Goal: Task Accomplishment & Management: Complete application form

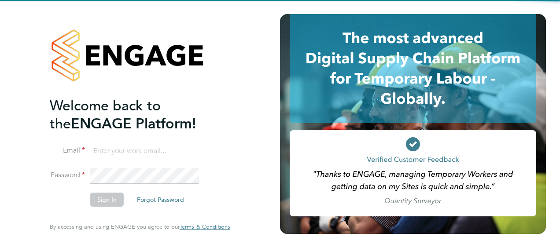
type input "[EMAIL_ADDRESS][PERSON_NAME][DOMAIN_NAME]"
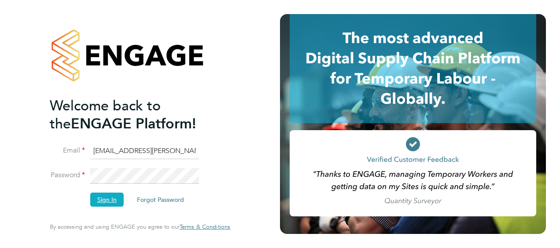
click at [111, 198] on button "Sign In" at bounding box center [106, 200] width 33 height 14
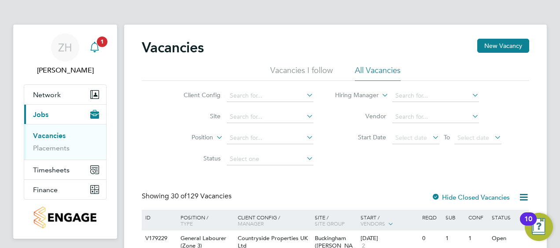
click at [99, 45] on span "1" at bounding box center [102, 42] width 11 height 11
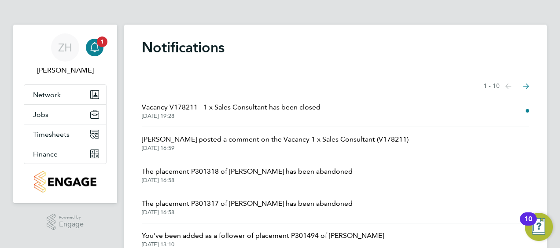
click at [233, 111] on span "Vacancy V178211 - 1 x Sales Consultant has been closed" at bounding box center [231, 107] width 179 height 11
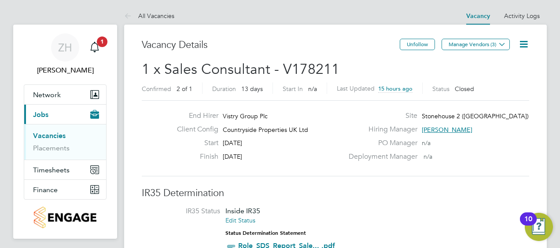
click at [58, 138] on link "Vacancies" at bounding box center [49, 136] width 33 height 8
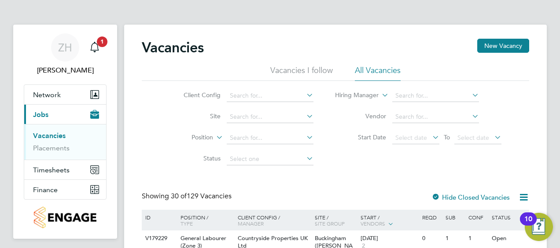
click at [288, 68] on li "Vacancies I follow" at bounding box center [301, 73] width 63 height 16
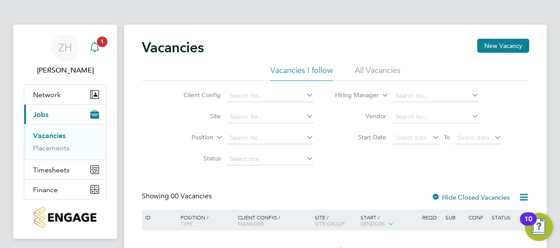
click at [96, 47] on icon "Main navigation" at bounding box center [94, 47] width 11 height 11
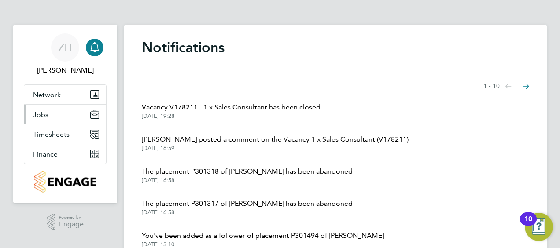
click at [53, 113] on button "Jobs" at bounding box center [65, 114] width 82 height 19
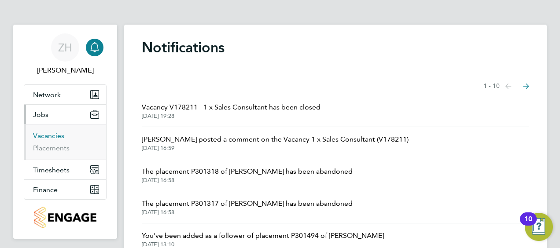
click at [51, 137] on link "Vacancies" at bounding box center [48, 136] width 31 height 8
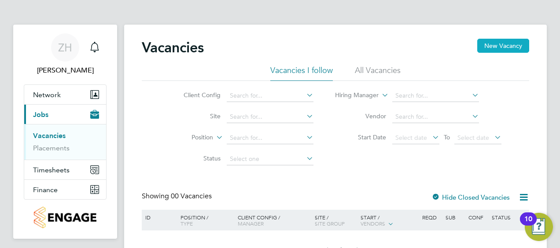
click at [507, 46] on button "New Vacancy" at bounding box center [503, 46] width 52 height 14
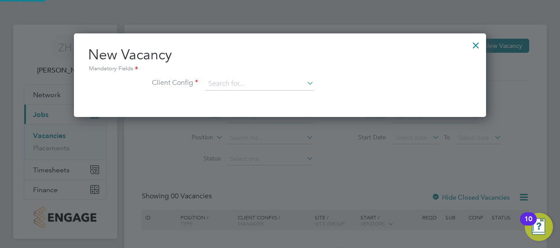
scroll to position [83, 412]
click at [305, 81] on icon at bounding box center [305, 83] width 0 height 12
click at [321, 188] on li "Countryside Properties UK Ltd" at bounding box center [317, 192] width 225 height 12
type input "Countryside Properties UK Ltd"
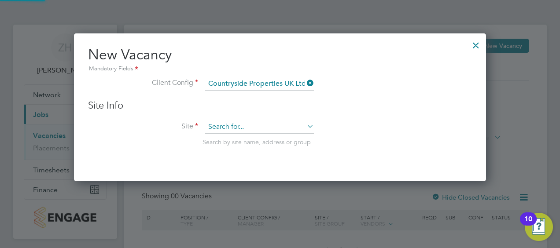
click at [300, 124] on input at bounding box center [259, 127] width 109 height 13
click at [289, 150] on li "Qued geley 2 ([GEOGRAPHIC_DATA])" at bounding box center [261, 150] width 113 height 12
type input "Quedgeley 2 ([GEOGRAPHIC_DATA])"
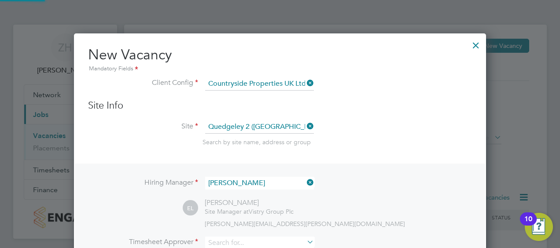
scroll to position [366, 412]
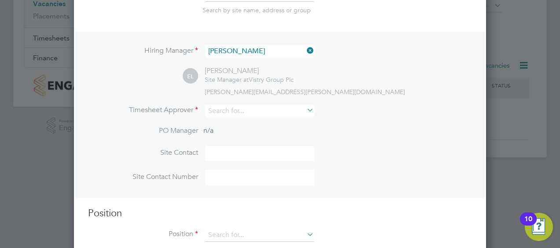
click at [305, 49] on icon at bounding box center [305, 50] width 0 height 12
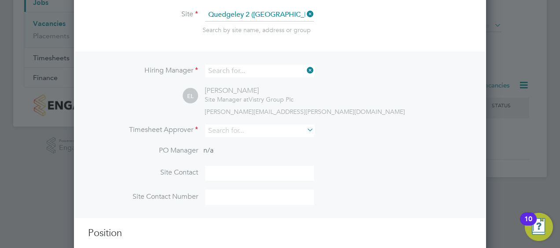
scroll to position [328, 412]
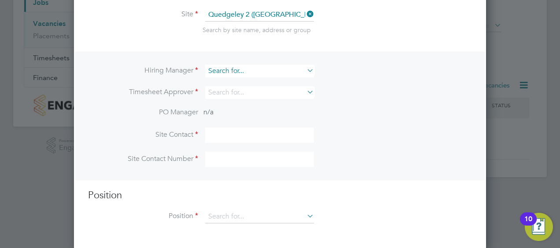
click at [259, 71] on input at bounding box center [259, 71] width 109 height 13
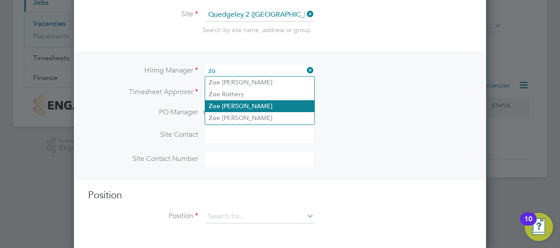
click at [252, 101] on li "Zo e [PERSON_NAME]" at bounding box center [259, 106] width 109 height 12
type input "[PERSON_NAME]"
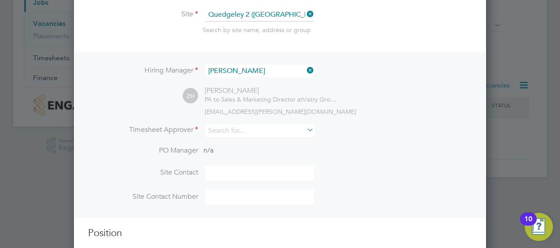
click at [305, 128] on icon at bounding box center [305, 130] width 0 height 12
click at [279, 162] on li "[PERSON_NAME]" at bounding box center [259, 166] width 109 height 12
type input "[PERSON_NAME]"
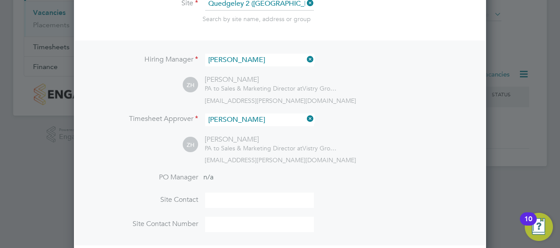
scroll to position [189, 0]
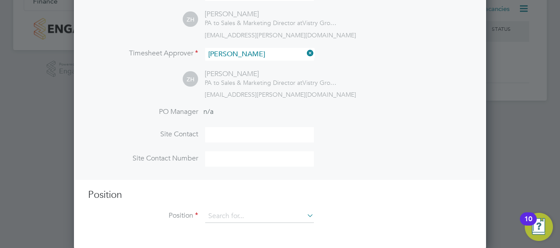
click at [288, 140] on input at bounding box center [259, 134] width 109 height 15
type input "m"
click at [288, 140] on input "m" at bounding box center [259, 134] width 109 height 15
type input "[PERSON_NAME]"
click at [355, 149] on li "Site Contact [PERSON_NAME]" at bounding box center [280, 139] width 384 height 24
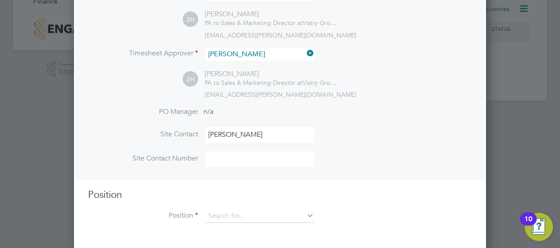
click at [250, 153] on input at bounding box center [259, 158] width 109 height 15
paste input "447970726115"
click at [214, 156] on input "447970726115" at bounding box center [259, 158] width 109 height 15
type input "07970726115"
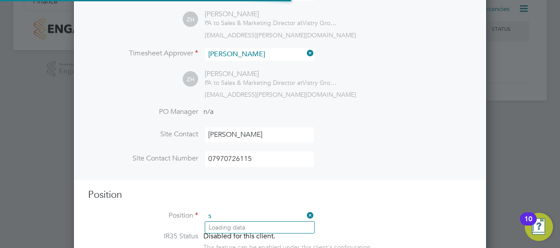
scroll to position [1263, 412]
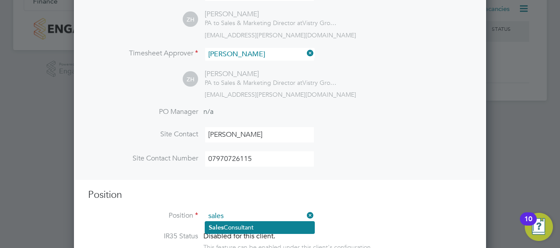
click at [267, 228] on li "Sales Consultant" at bounding box center [259, 228] width 109 height 12
type input "Sales Consultant"
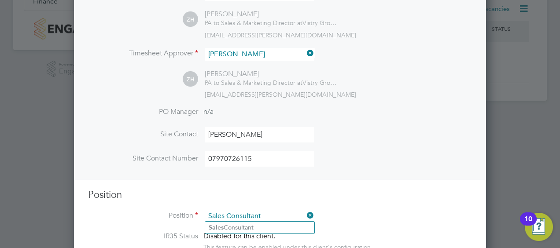
type textarea "Meets with customers in a sales environment to drive product sales and knowledg…"
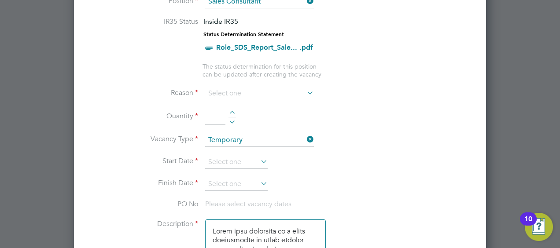
scroll to position [409, 0]
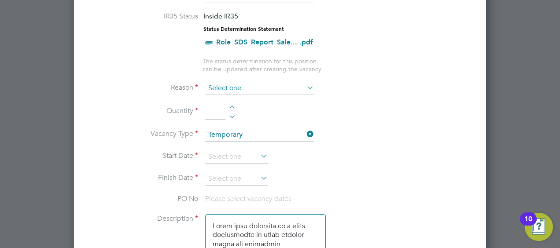
click at [305, 85] on input at bounding box center [259, 88] width 109 height 13
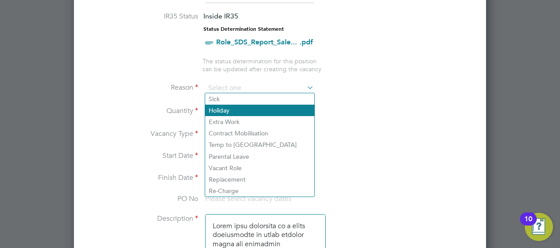
click at [252, 114] on li "Holiday" at bounding box center [259, 110] width 109 height 11
type input "Holiday"
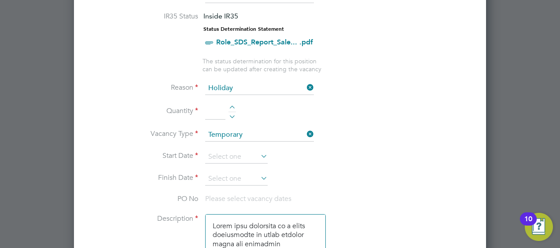
click at [231, 106] on div at bounding box center [232, 109] width 7 height 6
type input "1"
click at [259, 155] on icon at bounding box center [259, 156] width 0 height 12
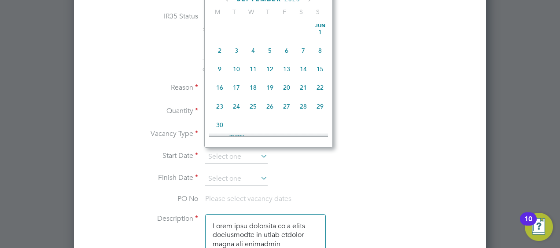
scroll to position [264, 0]
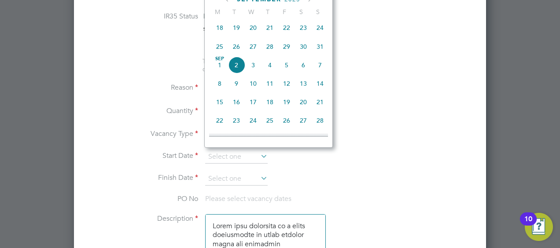
click at [315, 68] on span "7" at bounding box center [320, 65] width 17 height 17
type input "[DATE]"
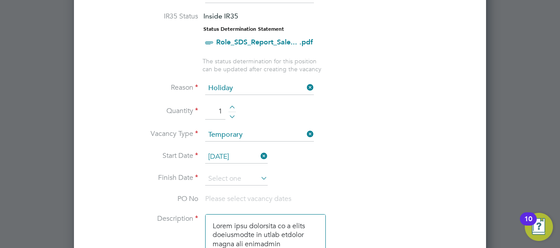
click at [259, 176] on icon at bounding box center [259, 178] width 0 height 12
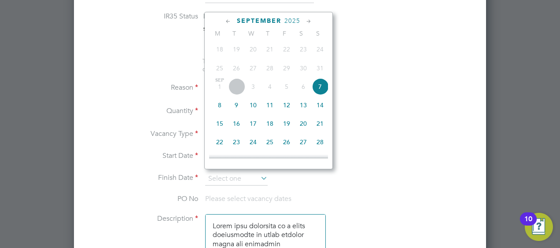
click at [218, 110] on span "8" at bounding box center [219, 105] width 17 height 17
type input "[DATE]"
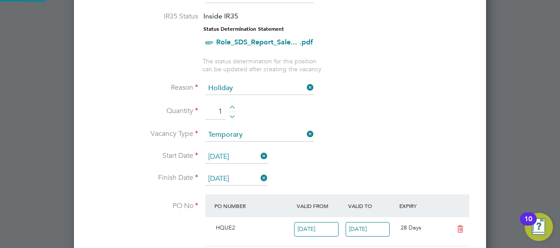
scroll to position [15, 83]
click at [409, 153] on li "Start Date [DATE]" at bounding box center [280, 162] width 384 height 22
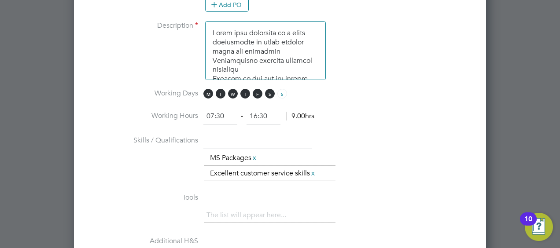
scroll to position [673, 0]
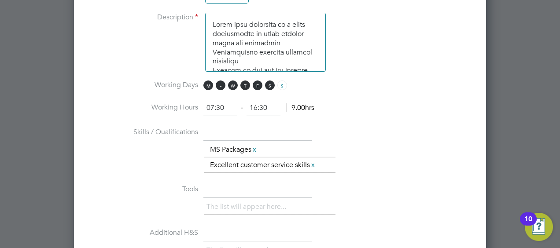
click at [221, 83] on span "T" at bounding box center [221, 86] width 10 height 10
click at [228, 82] on span "W" at bounding box center [233, 86] width 10 height 10
click at [243, 81] on span "T" at bounding box center [245, 86] width 10 height 10
click at [253, 82] on span "F" at bounding box center [258, 86] width 10 height 10
click at [267, 83] on span "S" at bounding box center [270, 86] width 10 height 10
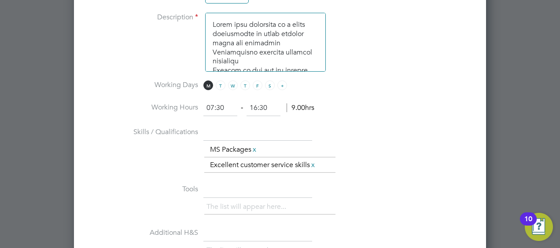
click at [277, 82] on span "S" at bounding box center [282, 86] width 10 height 10
drag, startPoint x: 233, startPoint y: 103, endPoint x: 183, endPoint y: 101, distance: 49.8
click at [183, 101] on li "Working Hours 07:30 ‐ 16:30 9.00hrs" at bounding box center [280, 112] width 384 height 25
type input "10:00"
drag, startPoint x: 277, startPoint y: 103, endPoint x: 215, endPoint y: 102, distance: 61.2
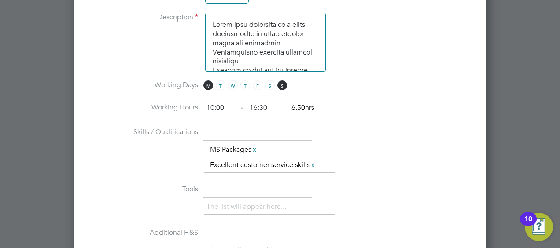
click at [215, 103] on ng-form "10:00 ‐ 16:30 6.50hrs" at bounding box center [258, 107] width 111 height 9
type input "17:00"
click at [255, 147] on link "x" at bounding box center [254, 149] width 6 height 11
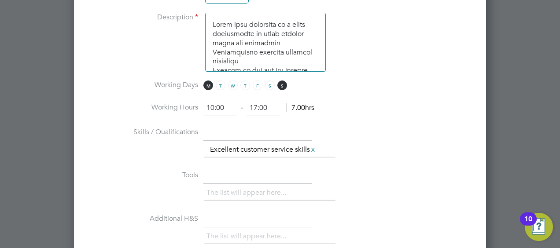
scroll to position [4, 4]
click at [402, 142] on div "The list will appear here... Excellent customer service skills x" at bounding box center [338, 151] width 268 height 18
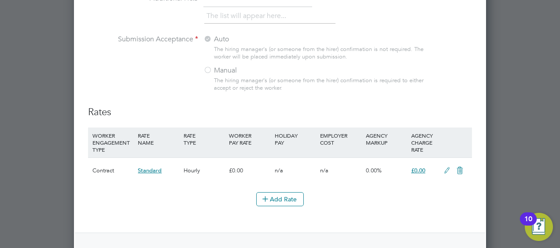
scroll to position [982, 0]
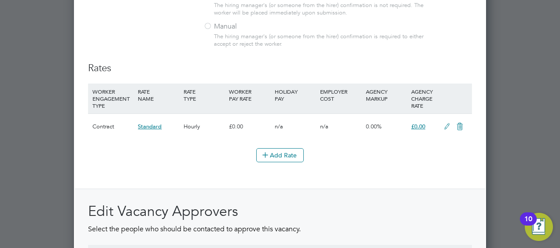
click at [448, 123] on icon at bounding box center [447, 126] width 11 height 7
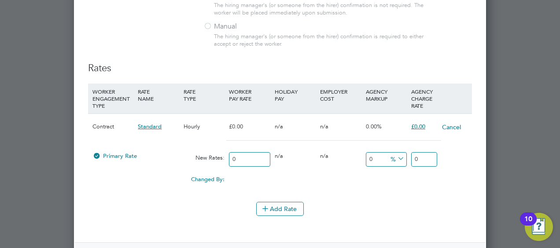
drag, startPoint x: 244, startPoint y: 150, endPoint x: 221, endPoint y: 150, distance: 23.3
click at [221, 150] on div "Primary Rate New Rates: 0 0 n/a 0 n/a 0 0 % 0" at bounding box center [280, 159] width 384 height 23
type input "2"
type input "23"
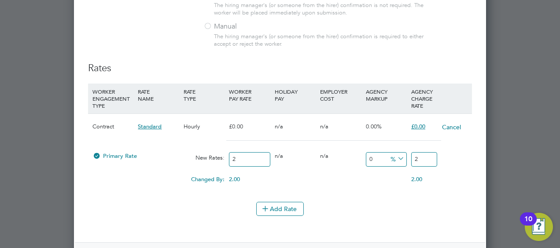
type input "23"
type input "23.8"
type input "23.82"
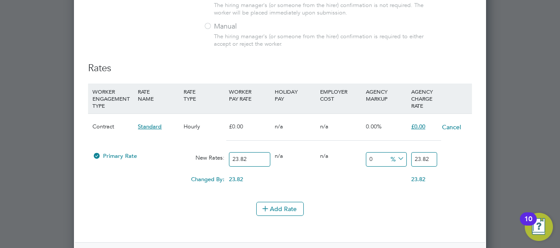
type input "23.82"
click at [165, 213] on li "Add Rate" at bounding box center [280, 213] width 384 height 23
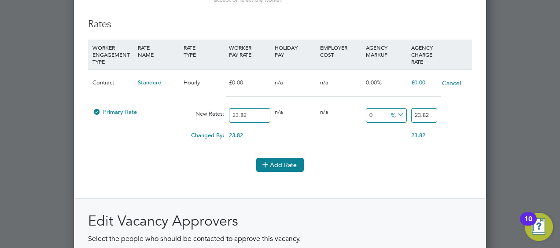
click at [275, 164] on button "Add Rate" at bounding box center [280, 165] width 48 height 14
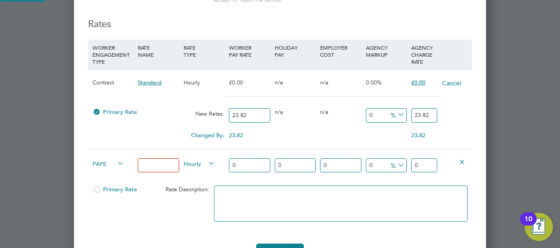
scroll to position [1465, 412]
click at [464, 159] on icon at bounding box center [462, 162] width 7 height 7
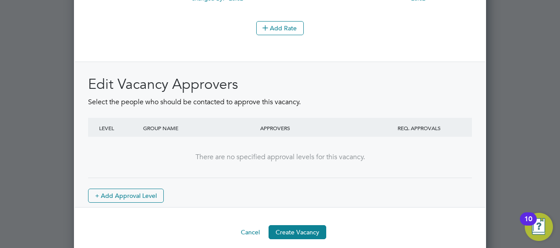
scroll to position [1164, 0]
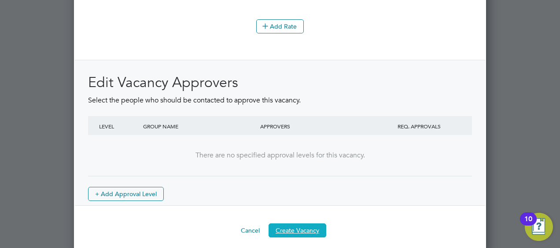
click at [315, 226] on button "Create Vacancy" at bounding box center [298, 231] width 58 height 14
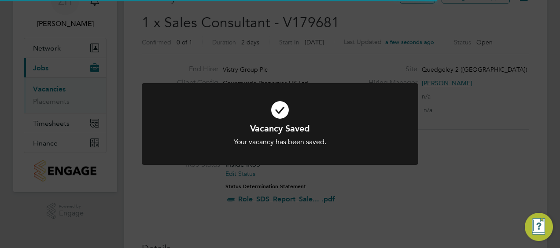
scroll to position [15, 83]
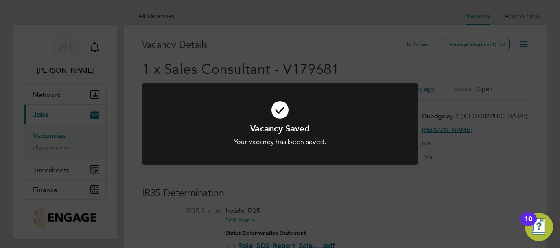
click at [488, 76] on div "Vacancy Saved Your vacancy has been saved. Cancel Okay" at bounding box center [280, 124] width 560 height 248
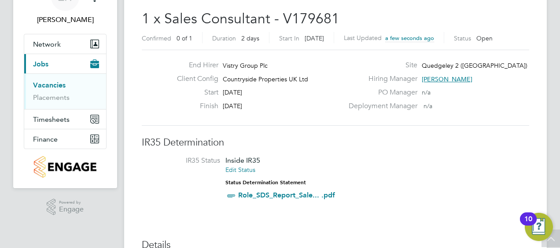
scroll to position [0, 0]
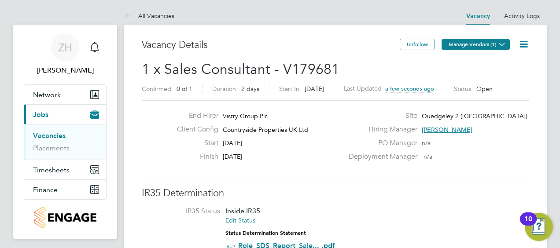
click at [476, 45] on button "Manage Vendors (1)" at bounding box center [476, 44] width 68 height 11
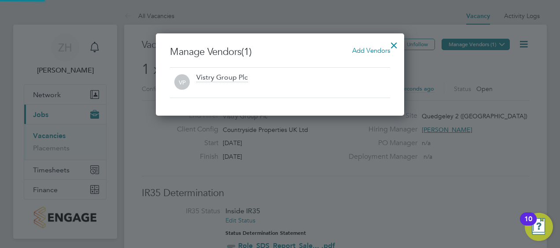
scroll to position [82, 248]
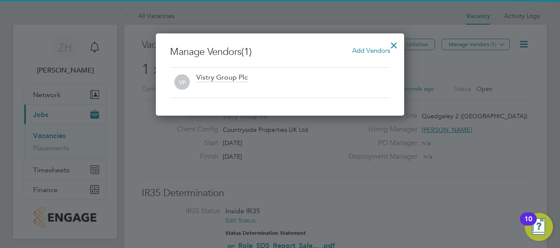
click at [368, 49] on span "Add Vendors" at bounding box center [371, 50] width 38 height 8
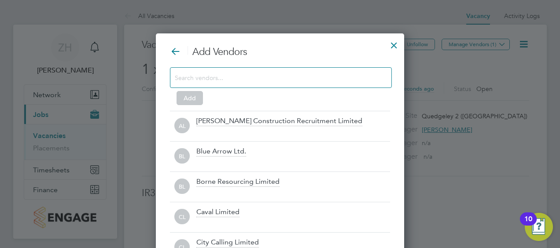
scroll to position [247, 248]
click at [274, 84] on div at bounding box center [281, 77] width 222 height 21
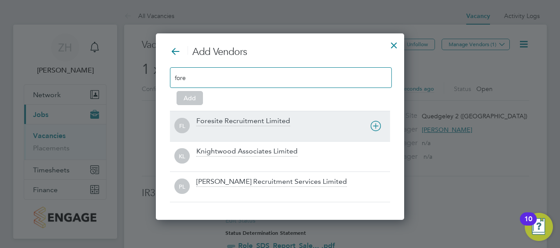
type input "fore"
click at [257, 117] on div "Foresite Recruitment Limited" at bounding box center [243, 122] width 94 height 10
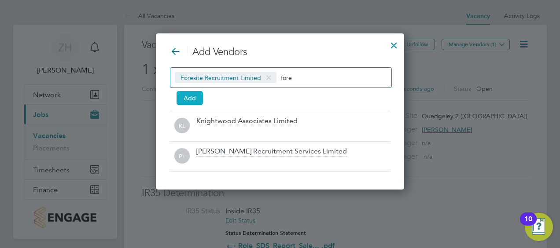
click at [192, 97] on button "Add" at bounding box center [190, 98] width 26 height 14
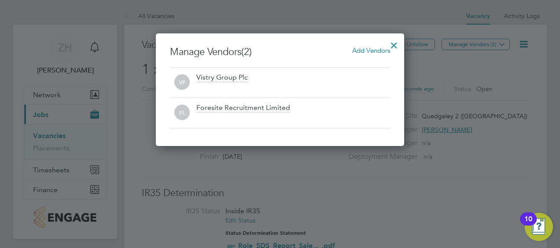
click at [391, 43] on div at bounding box center [394, 43] width 16 height 16
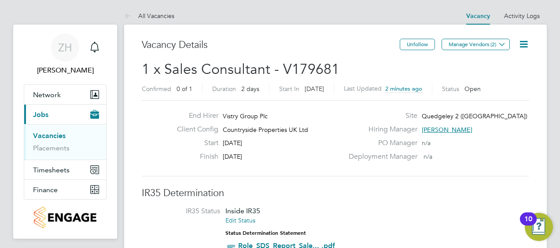
click at [350, 73] on h2 "1 x Sales Consultant - V179681 Confirmed 0 of 1 Duration 2 days Start In [DATE]…" at bounding box center [336, 78] width 388 height 37
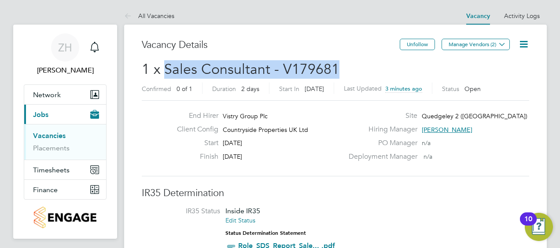
drag, startPoint x: 340, startPoint y: 70, endPoint x: 167, endPoint y: 68, distance: 173.1
click at [167, 68] on h2 "1 x Sales Consultant - V179681 Confirmed 0 of 1 Duration 2 days Start In [DATE]…" at bounding box center [336, 78] width 388 height 37
drag, startPoint x: 167, startPoint y: 68, endPoint x: 177, endPoint y: 68, distance: 10.1
copy span "Sales Consultant - V179681"
